Goal: Transaction & Acquisition: Purchase product/service

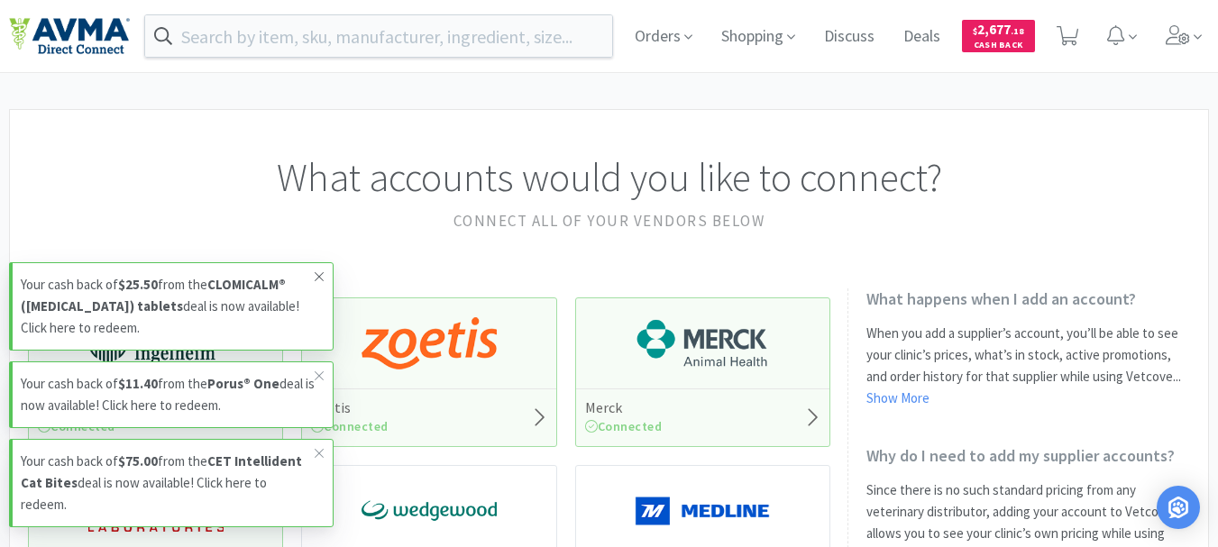
click at [318, 275] on icon at bounding box center [319, 277] width 11 height 14
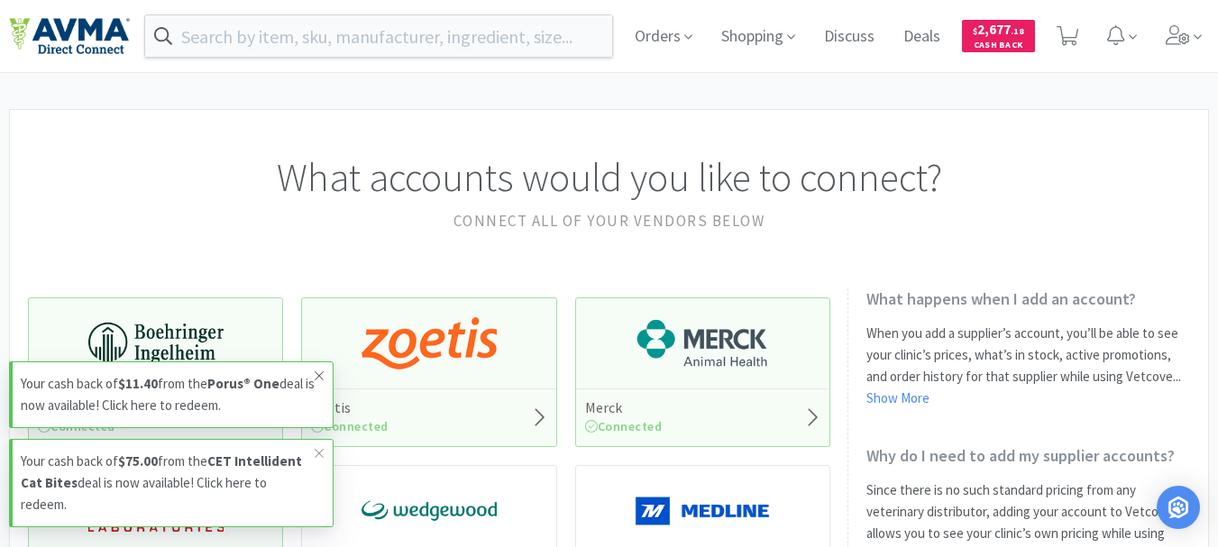
click at [323, 375] on icon at bounding box center [319, 376] width 11 height 14
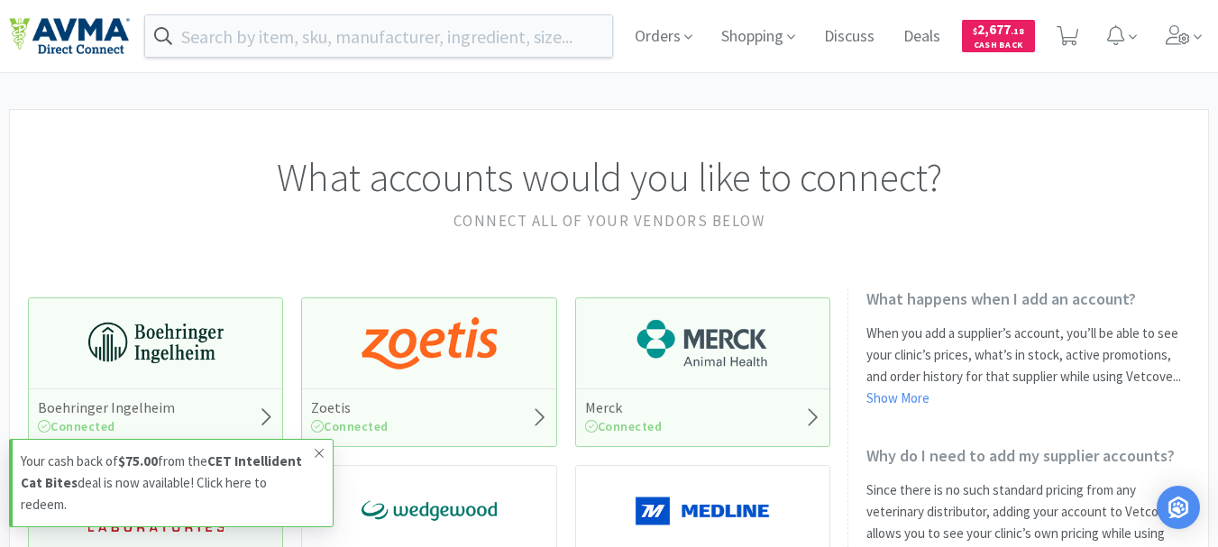
click at [317, 451] on icon at bounding box center [319, 453] width 9 height 9
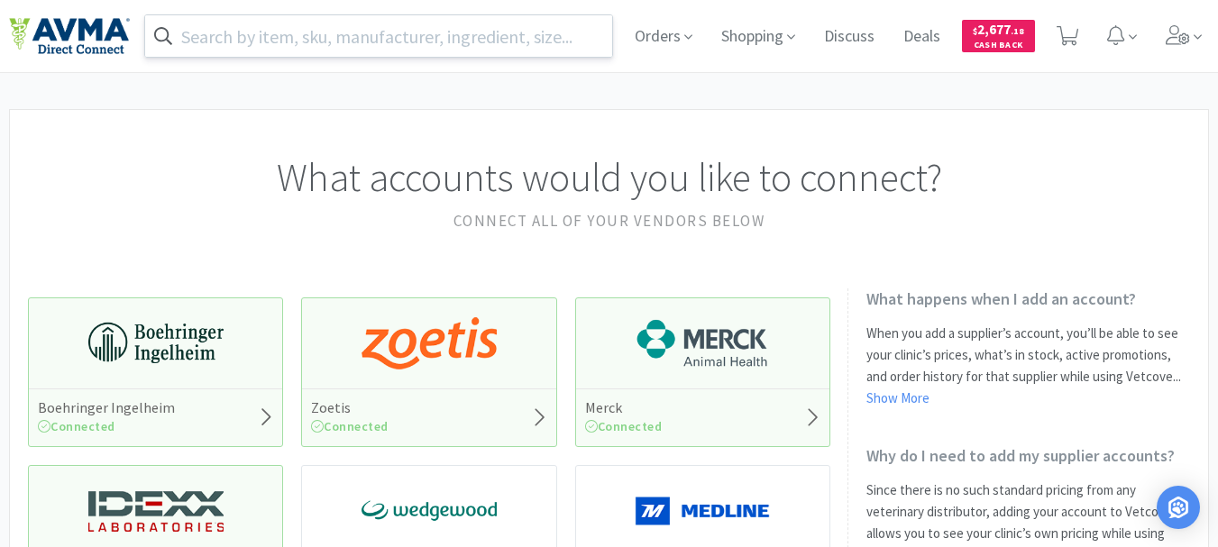
click at [317, 28] on input "text" at bounding box center [378, 35] width 467 height 41
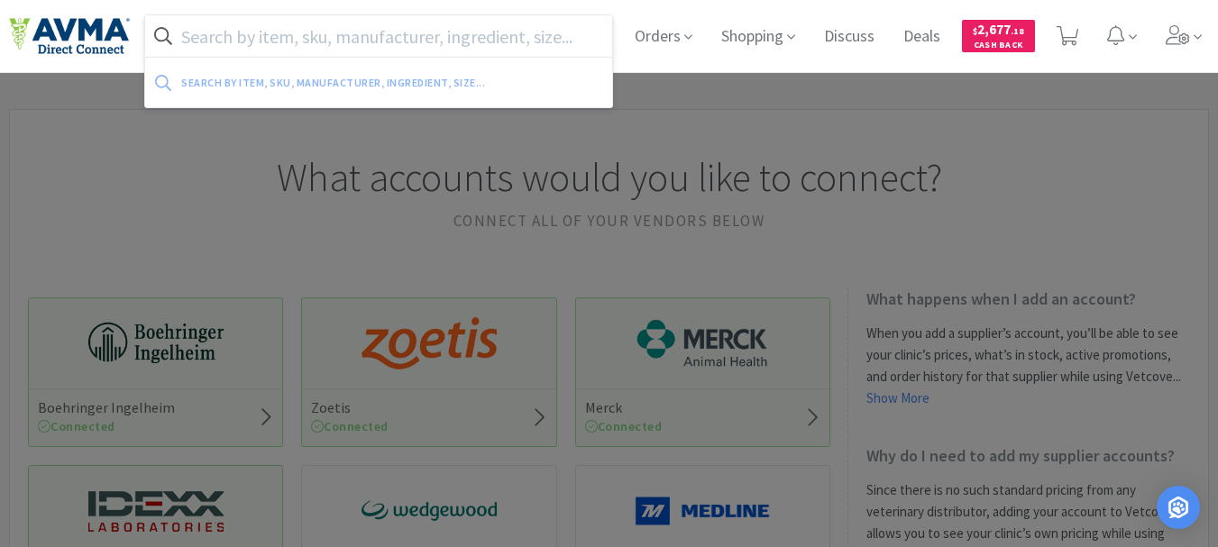
paste input "090324"
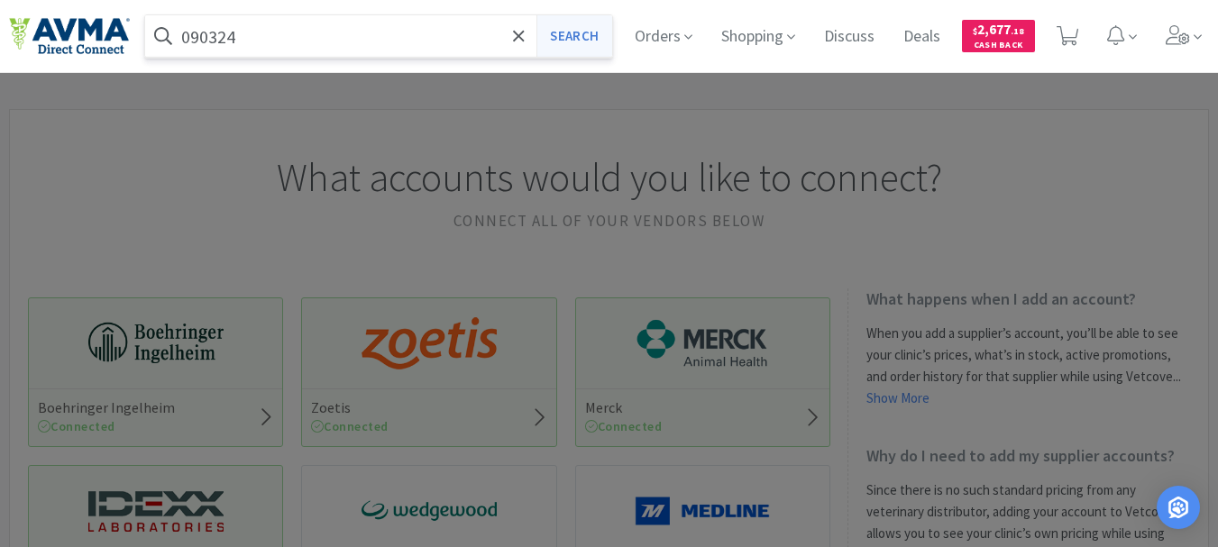
type input "090324"
click at [578, 31] on button "Search" at bounding box center [574, 35] width 75 height 41
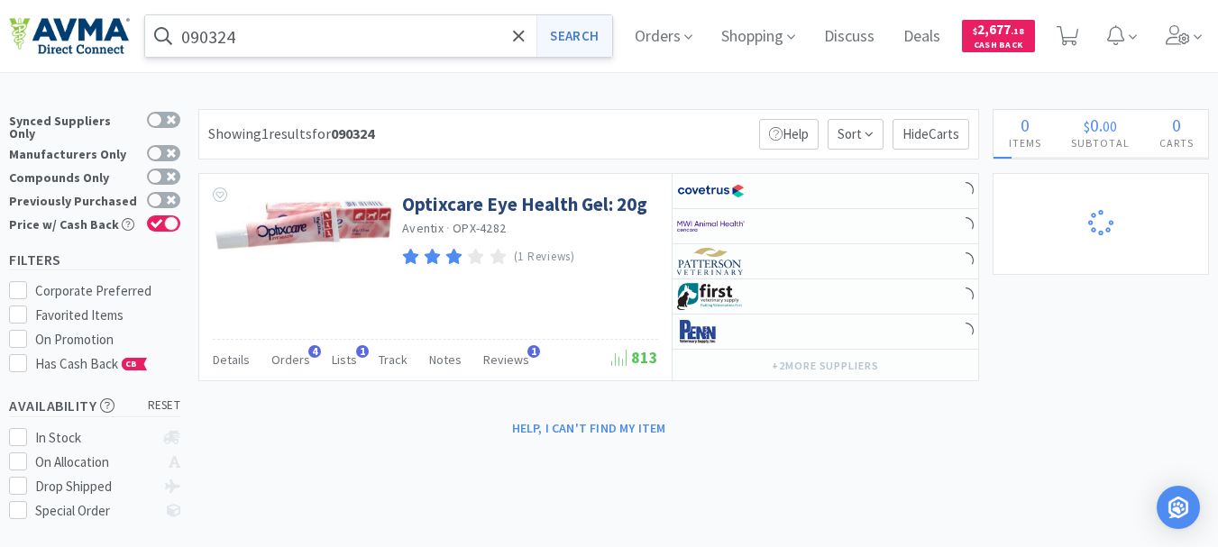
select select "2"
select select "3"
select select "1"
select select "3"
select select "2"
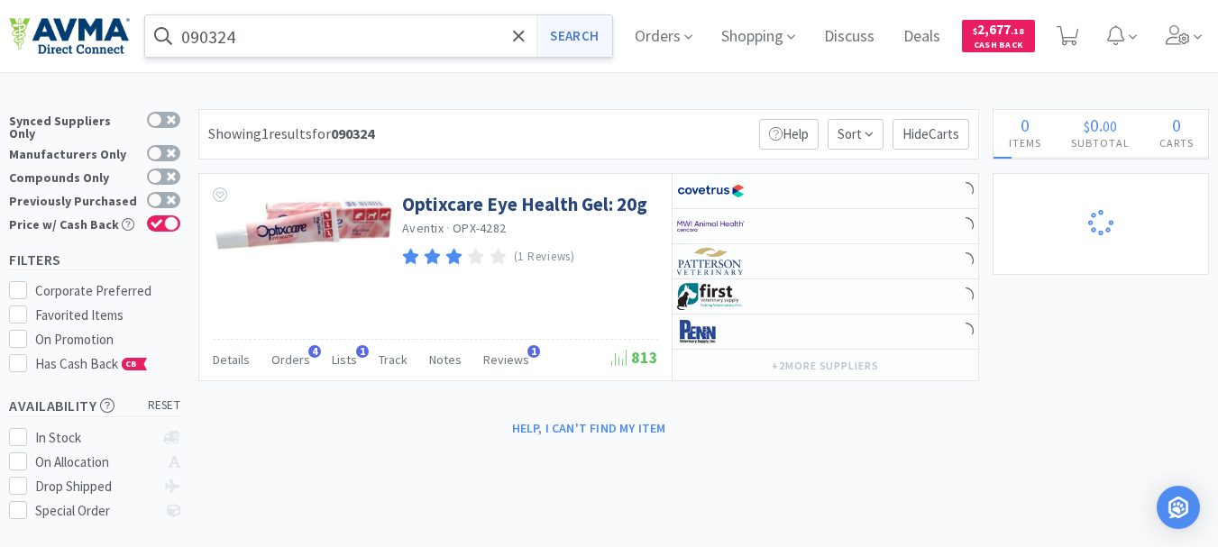
select select "3"
select select "23"
select select "1"
select select "12"
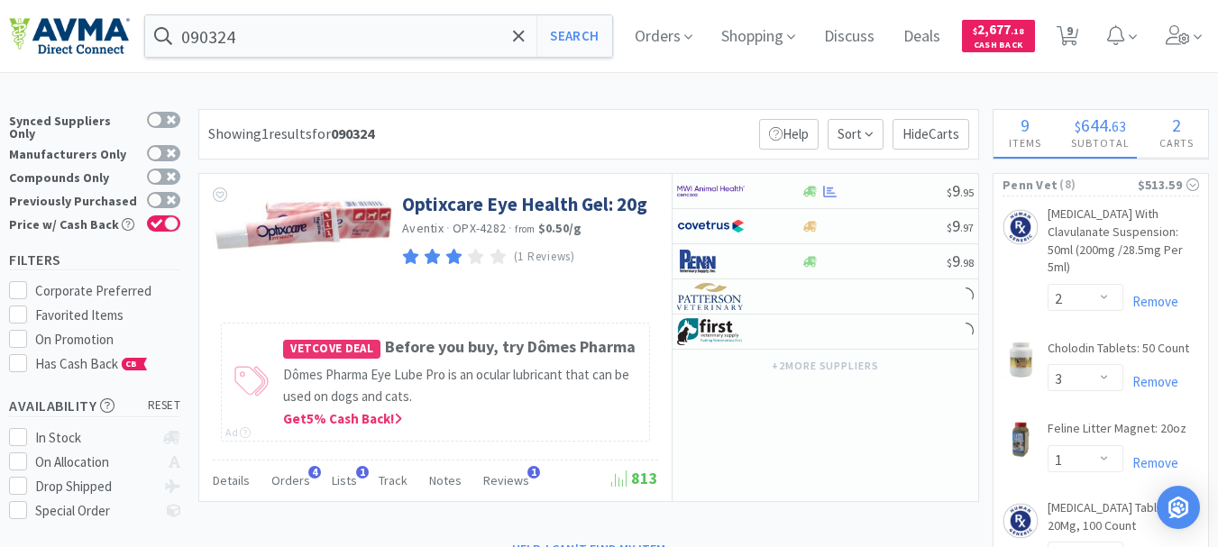
select select "1"
select select "10"
select select "3"
select select "1"
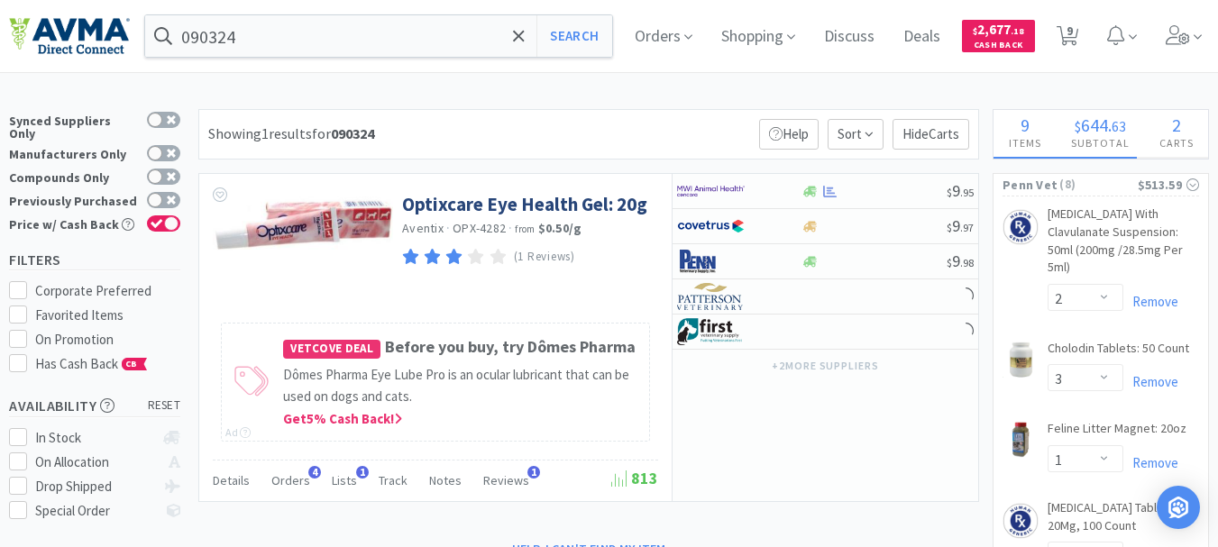
select select "1"
select select "2"
select select "3"
select select "2"
select select "1"
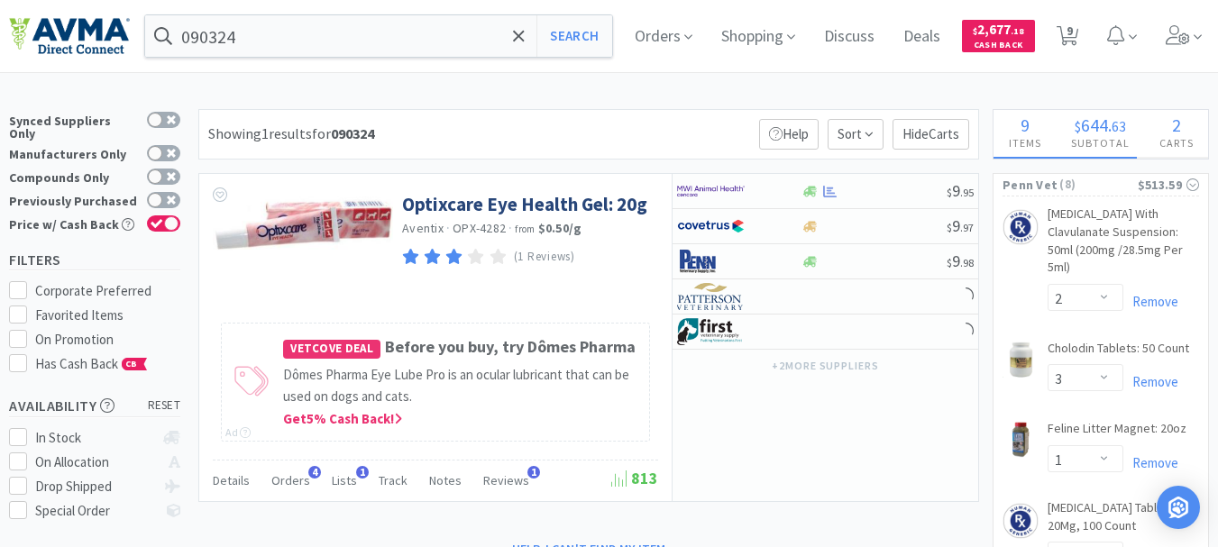
select select "1"
select select "2"
select select "1"
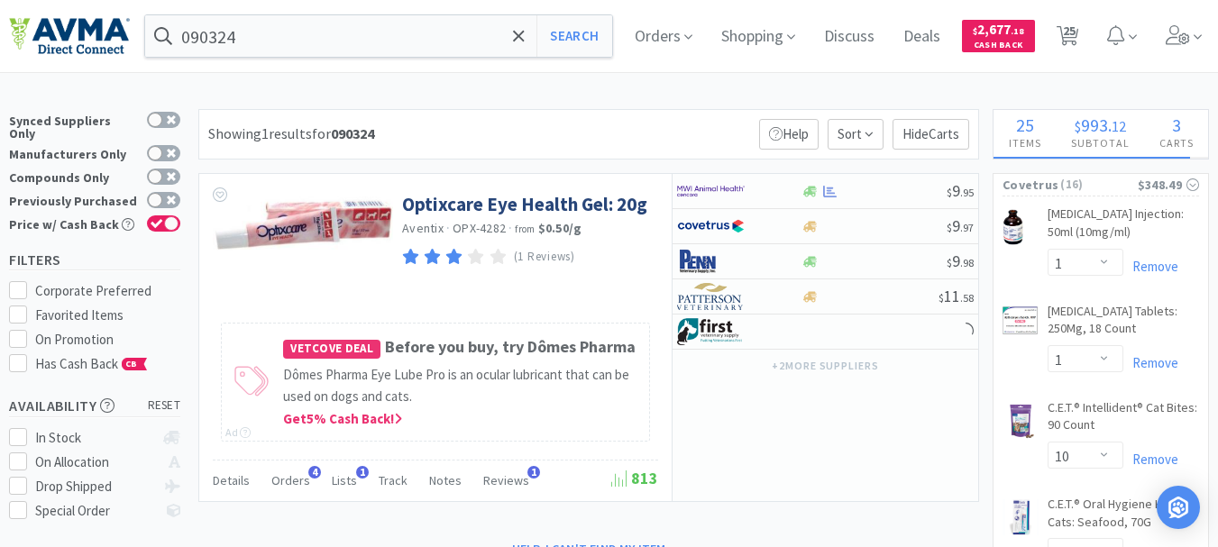
select select "3"
click at [335, 52] on input "090324" at bounding box center [378, 35] width 467 height 41
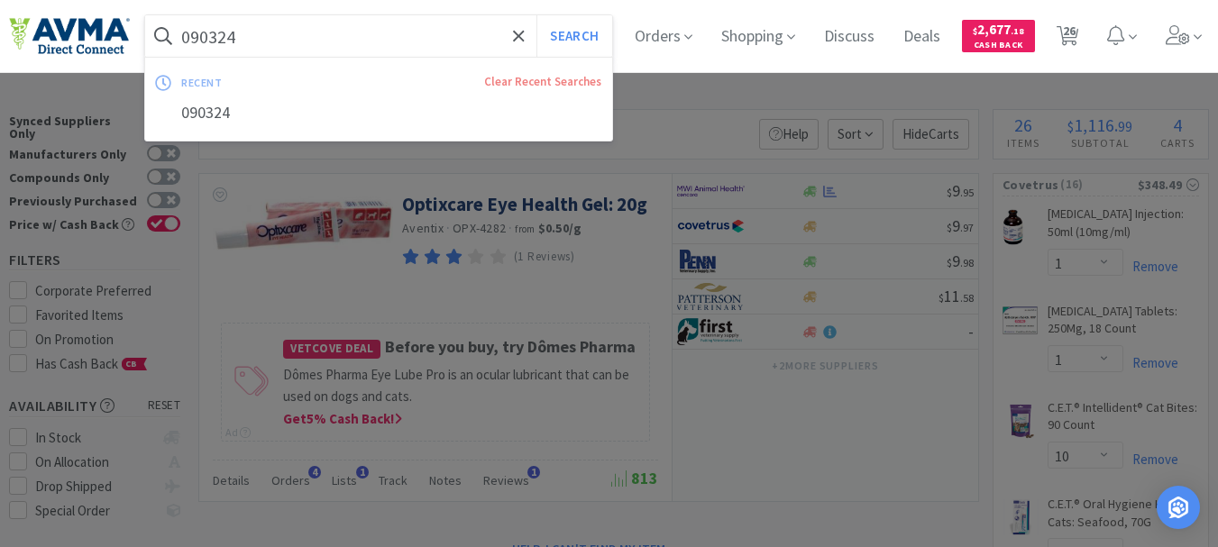
paste input "78360767"
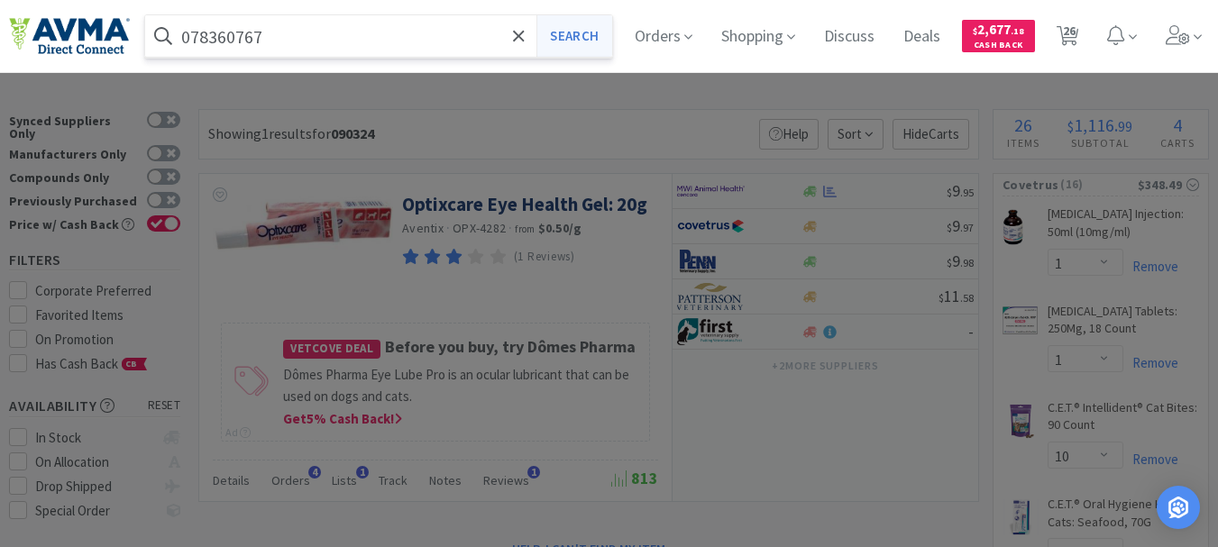
type input "078360767"
click at [588, 41] on button "Search" at bounding box center [574, 35] width 75 height 41
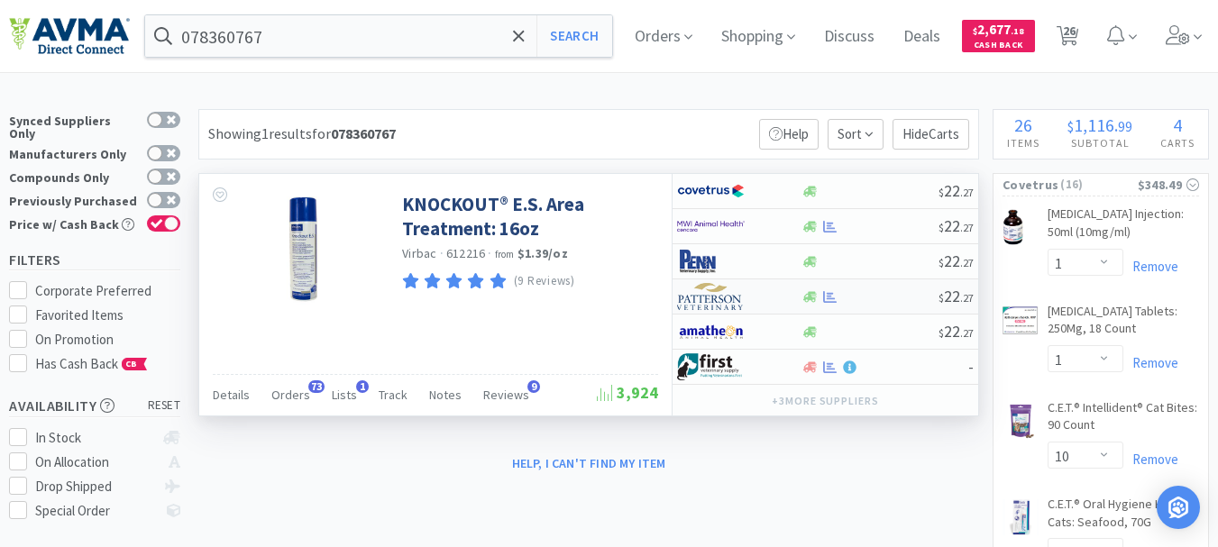
click at [712, 300] on img at bounding box center [711, 296] width 68 height 27
select select "1"
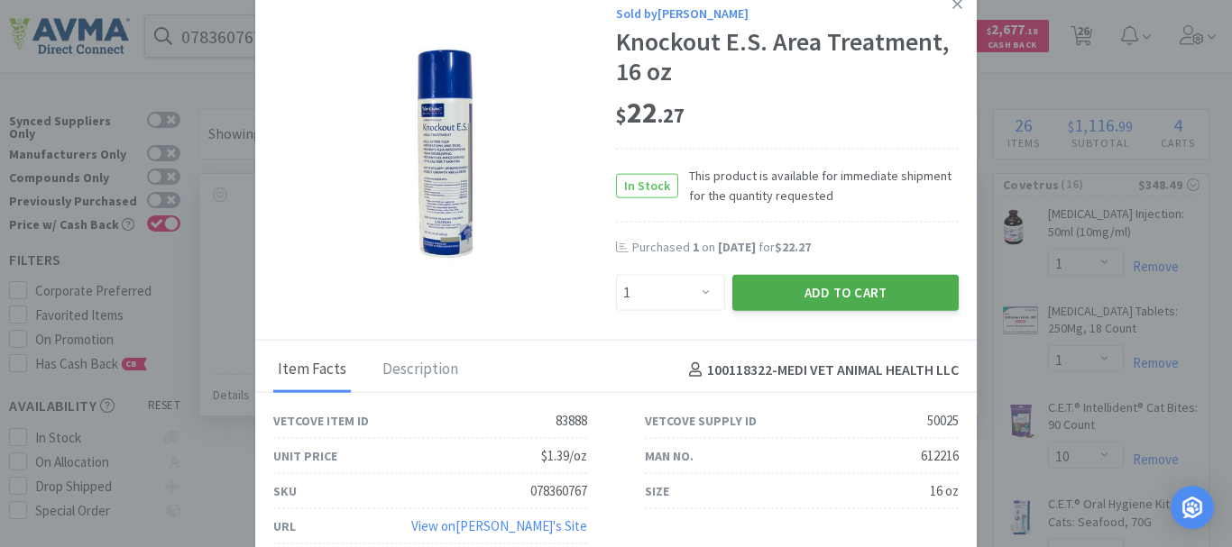
click at [834, 290] on button "Add to Cart" at bounding box center [845, 293] width 226 height 36
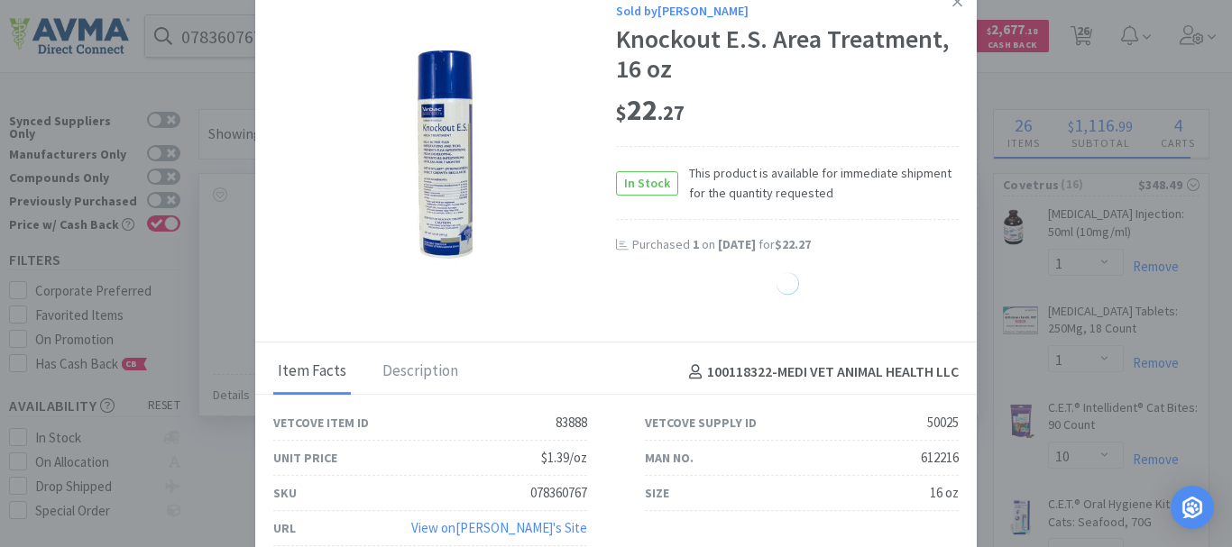
select select "1"
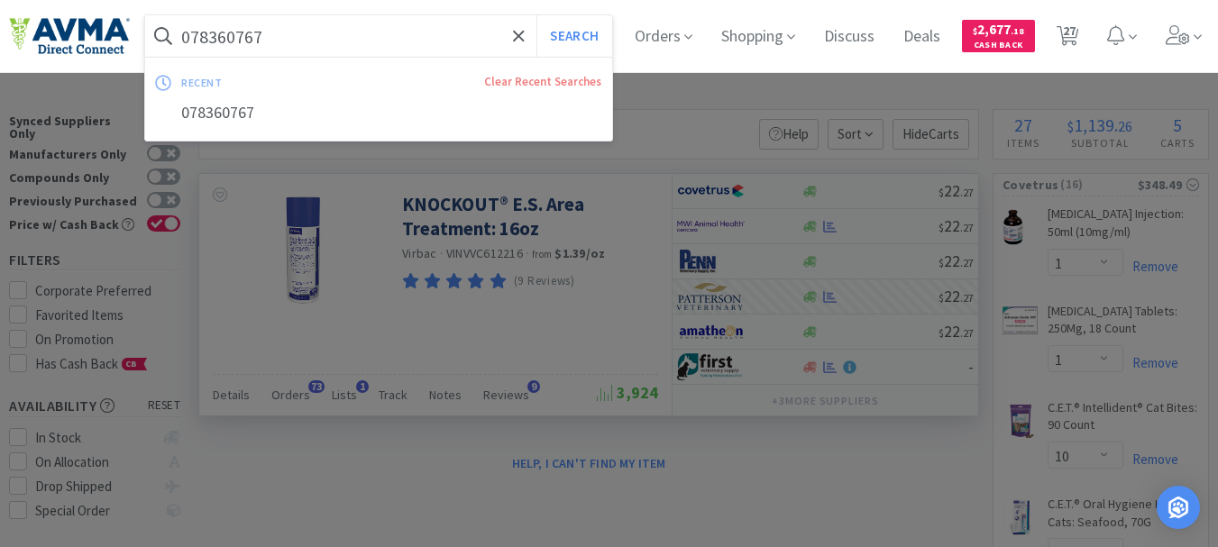
click at [329, 41] on input "078360767" at bounding box center [378, 35] width 467 height 41
paste input "04040"
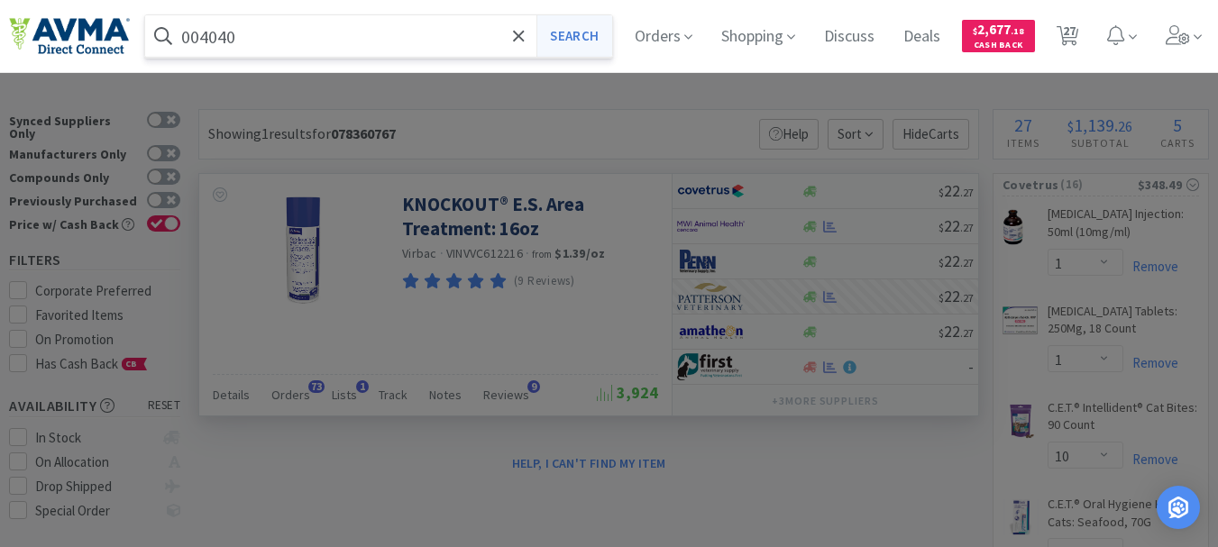
type input "004040"
click at [586, 28] on button "Search" at bounding box center [574, 35] width 75 height 41
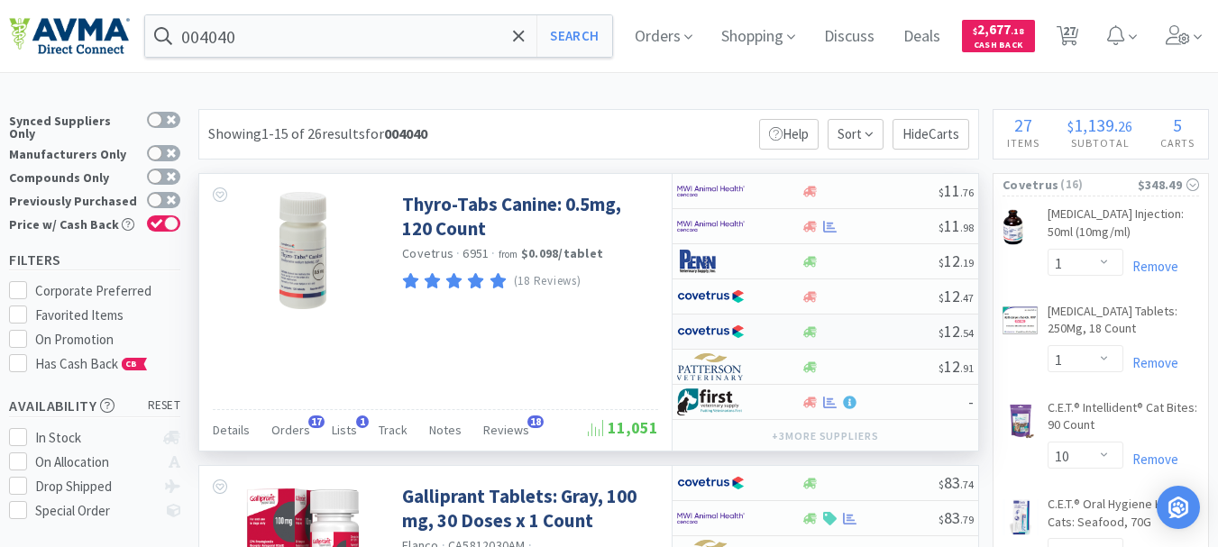
click at [725, 330] on img at bounding box center [711, 331] width 68 height 27
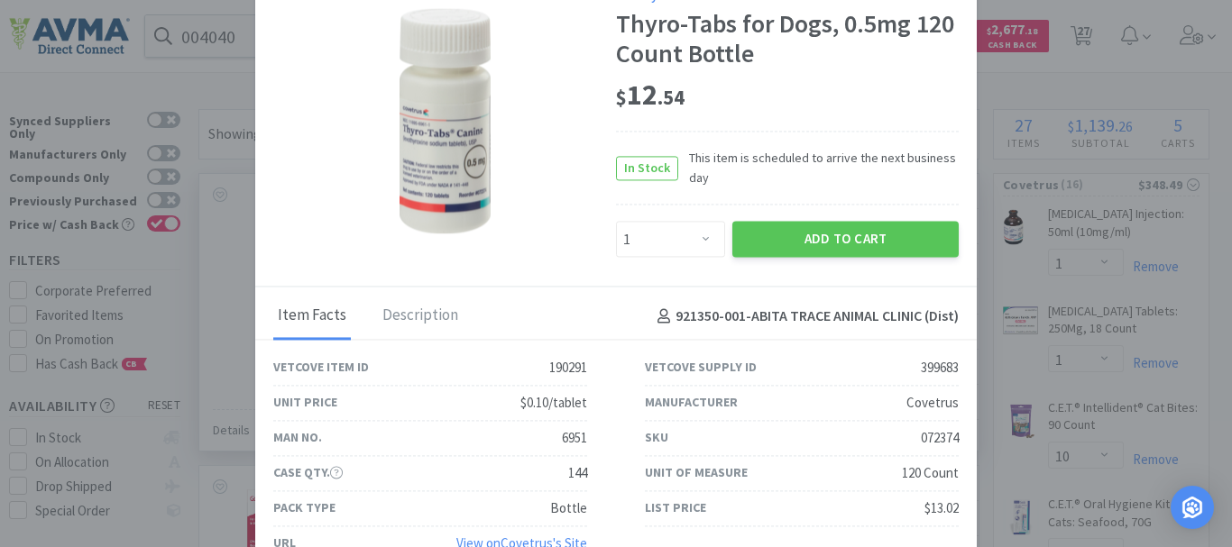
click at [925, 439] on div "072374" at bounding box center [940, 438] width 38 height 22
copy div "072374"
click at [706, 237] on select "Enter Quantity 1 2 3 4 5 6 7 8 9 10 11 12 13 14 15 16 17 18 19 20 Enter Quantity" at bounding box center [670, 240] width 109 height 36
select select "3"
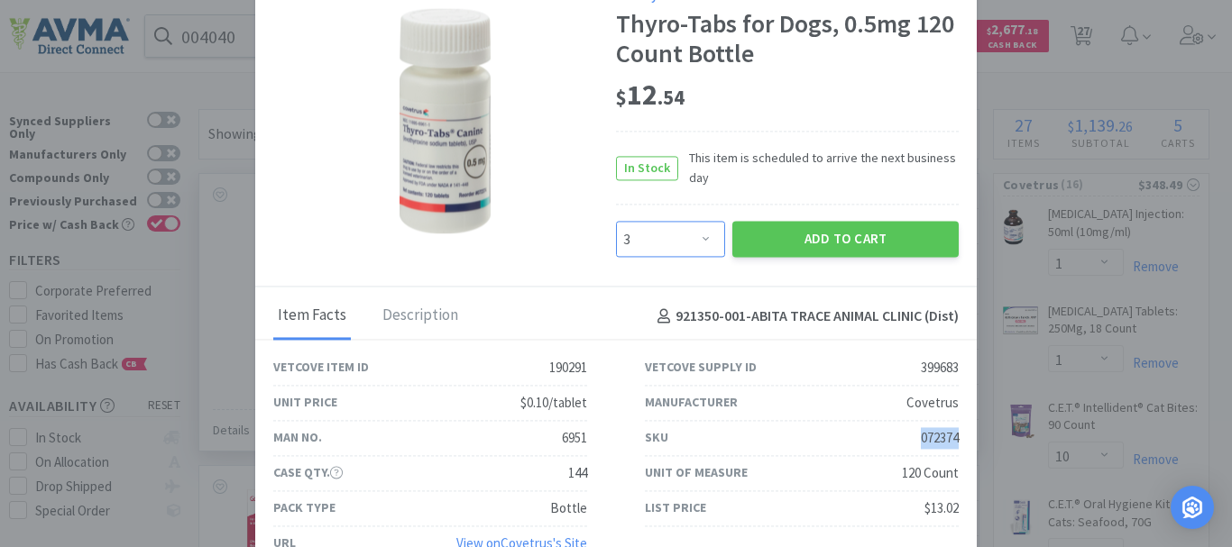
click at [616, 222] on select "Enter Quantity 1 2 3 4 5 6 7 8 9 10 11 12 13 14 15 16 17 18 19 20 Enter Quantity" at bounding box center [670, 240] width 109 height 36
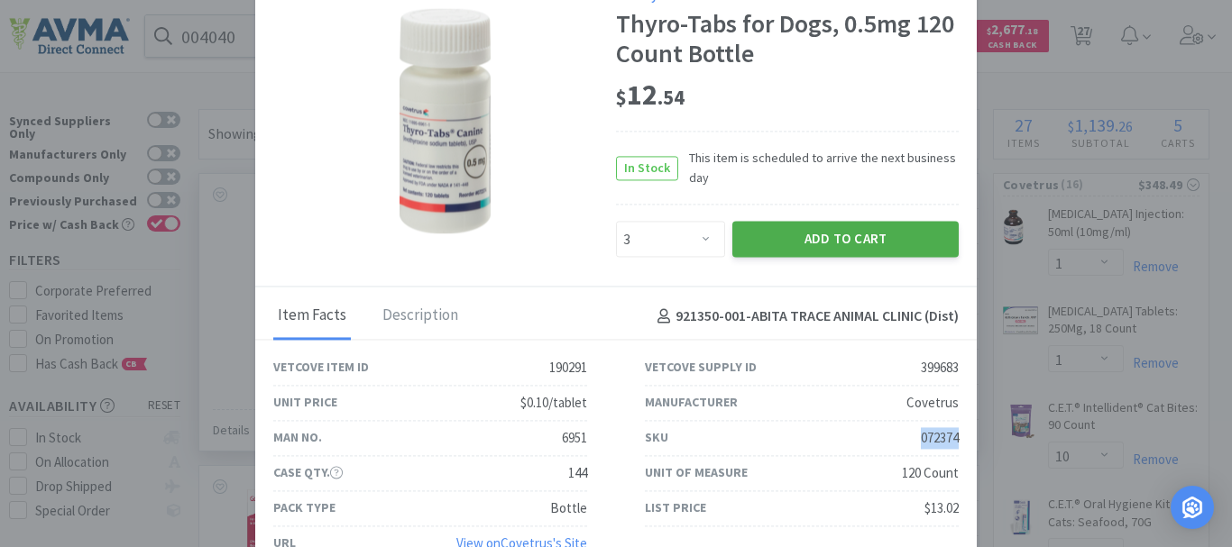
click at [804, 254] on button "Add to Cart" at bounding box center [845, 240] width 226 height 36
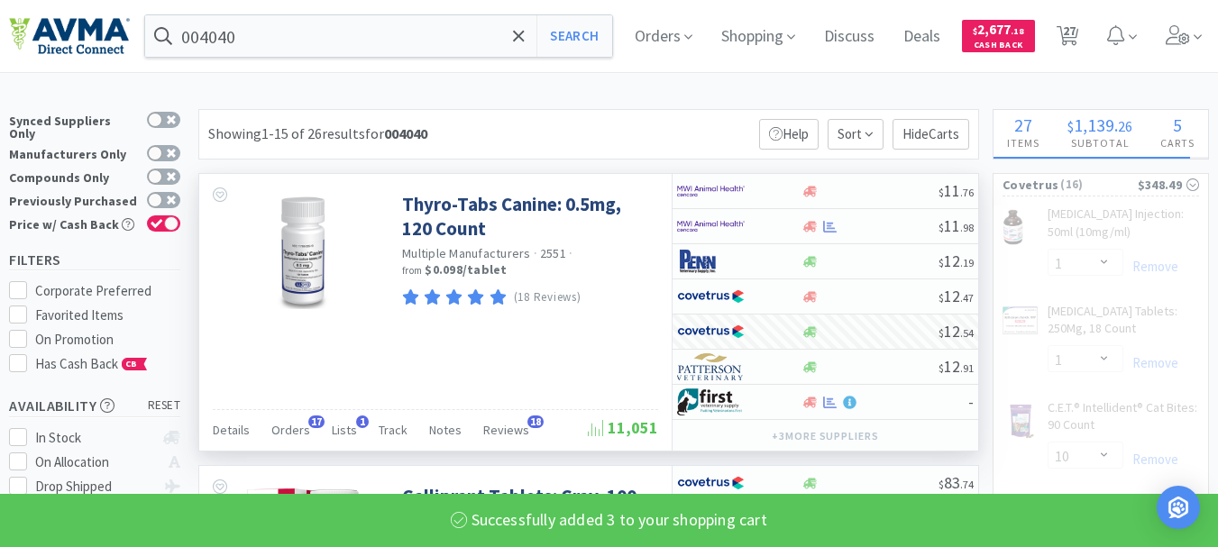
select select "3"
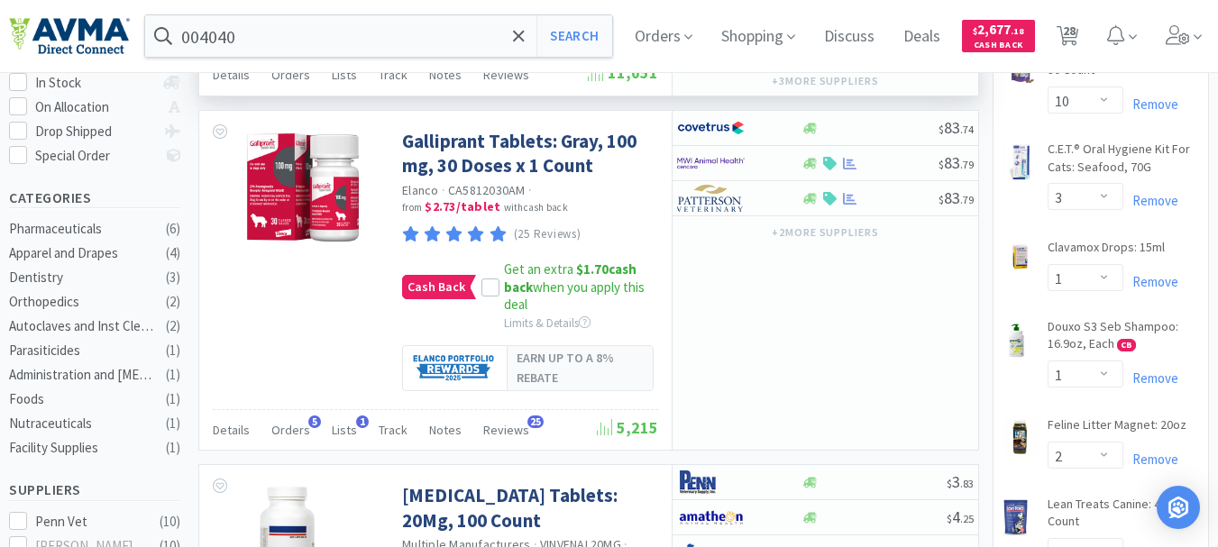
scroll to position [180, 0]
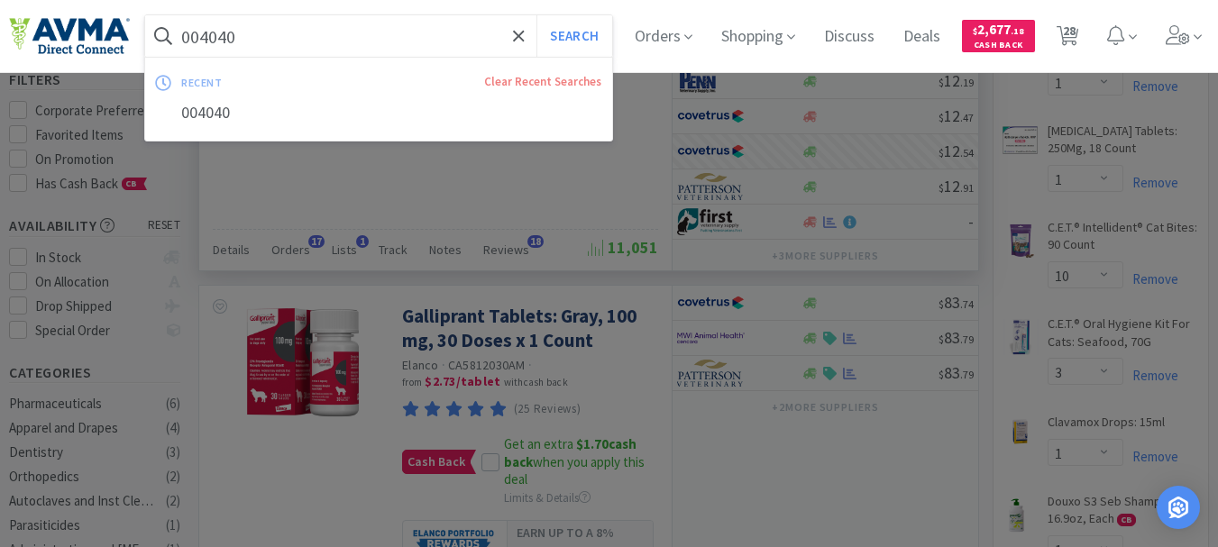
click at [307, 30] on input "004040" at bounding box center [378, 35] width 467 height 41
paste input "3845"
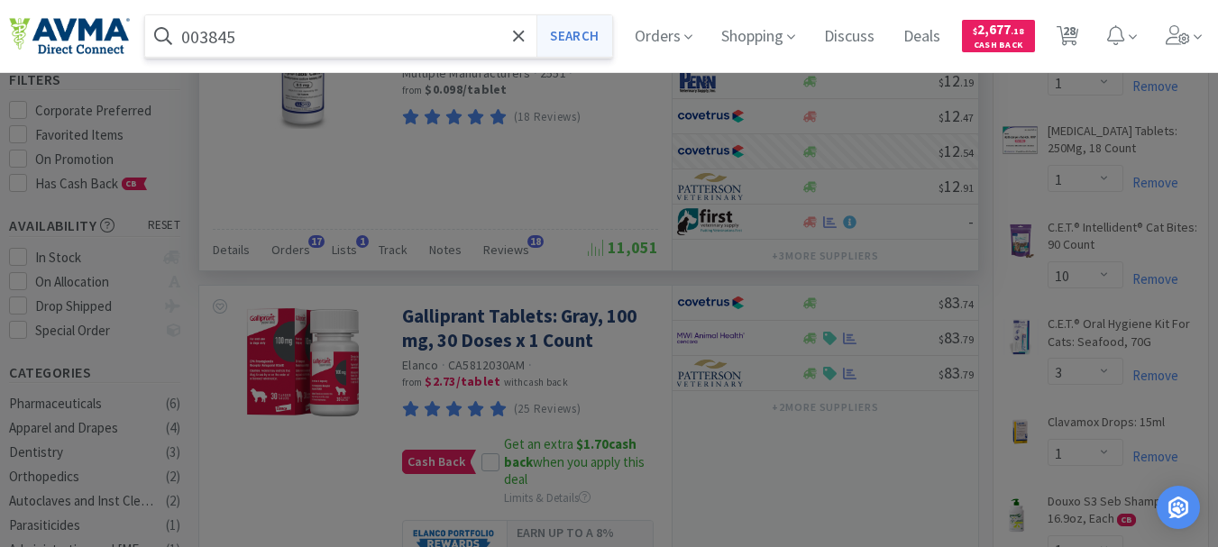
click at [574, 39] on button "Search" at bounding box center [574, 35] width 75 height 41
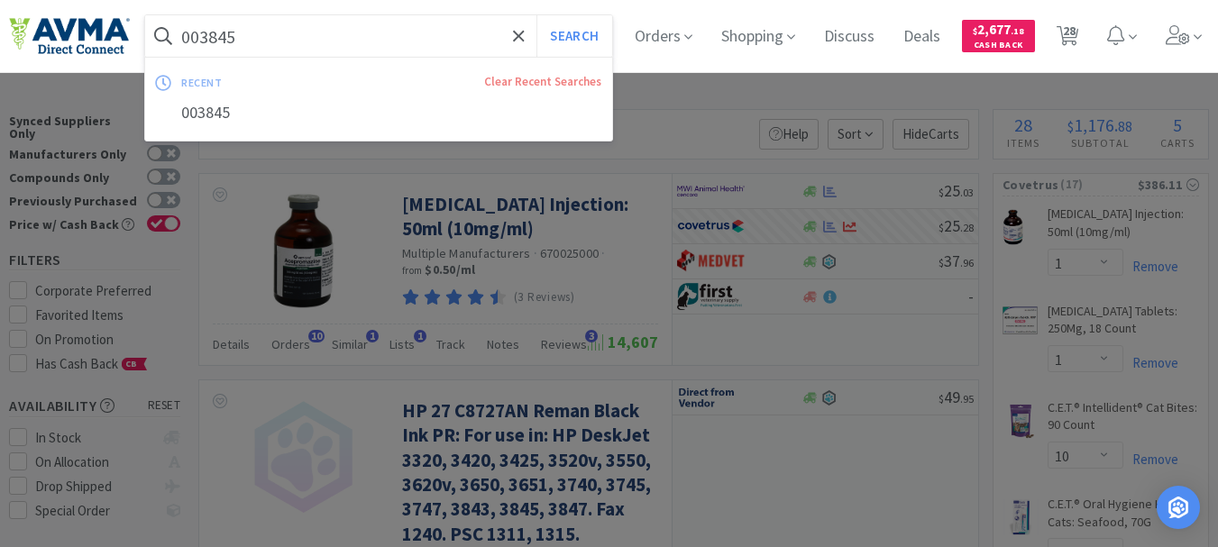
click at [302, 30] on input "003845" at bounding box center [378, 35] width 467 height 41
paste input "601050"
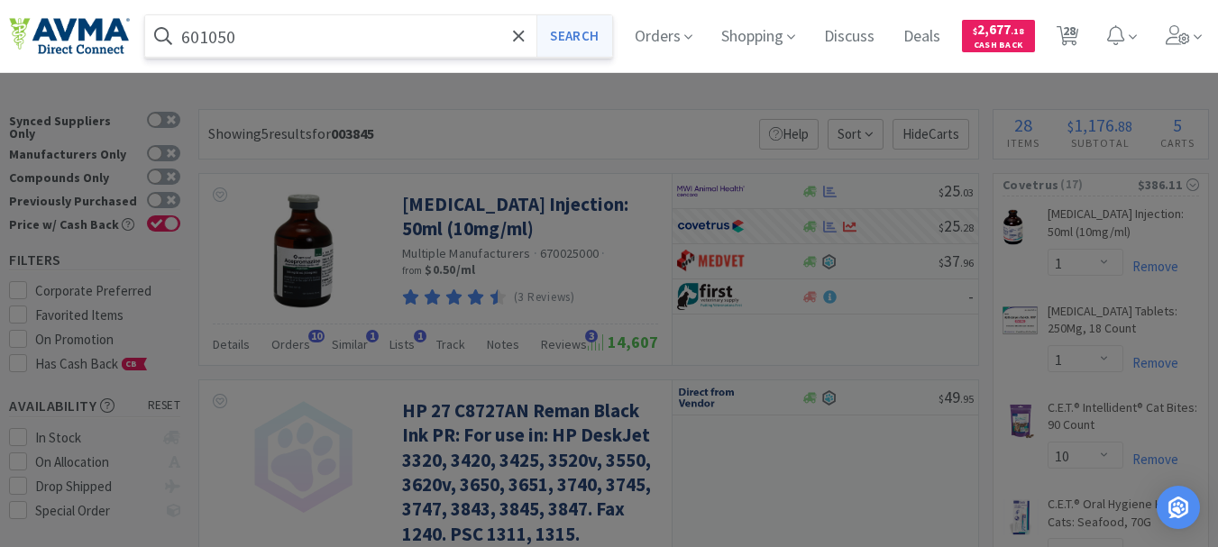
type input "601050"
click at [602, 41] on button "Search" at bounding box center [574, 35] width 75 height 41
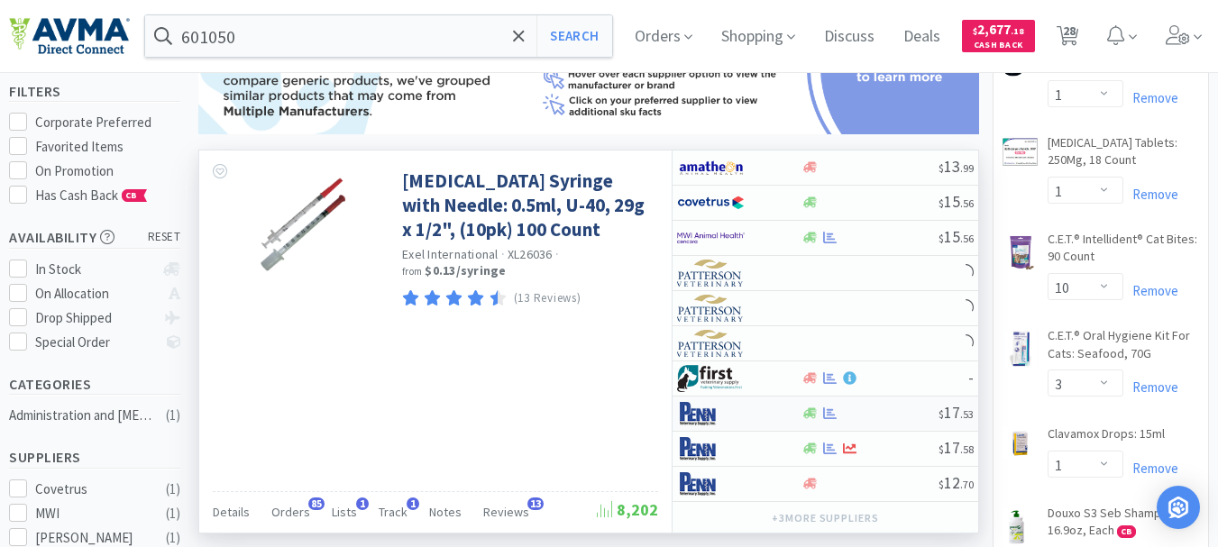
scroll to position [180, 0]
